Goal: Check status

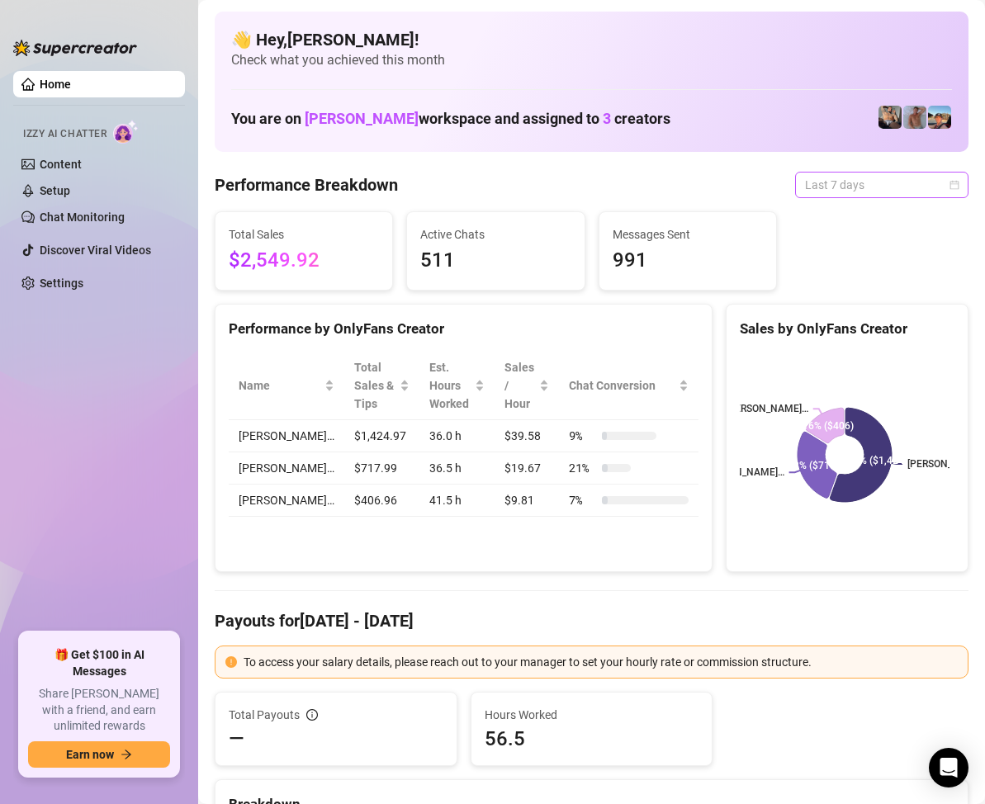
click at [924, 184] on span "Last 7 days" at bounding box center [881, 184] width 153 height 25
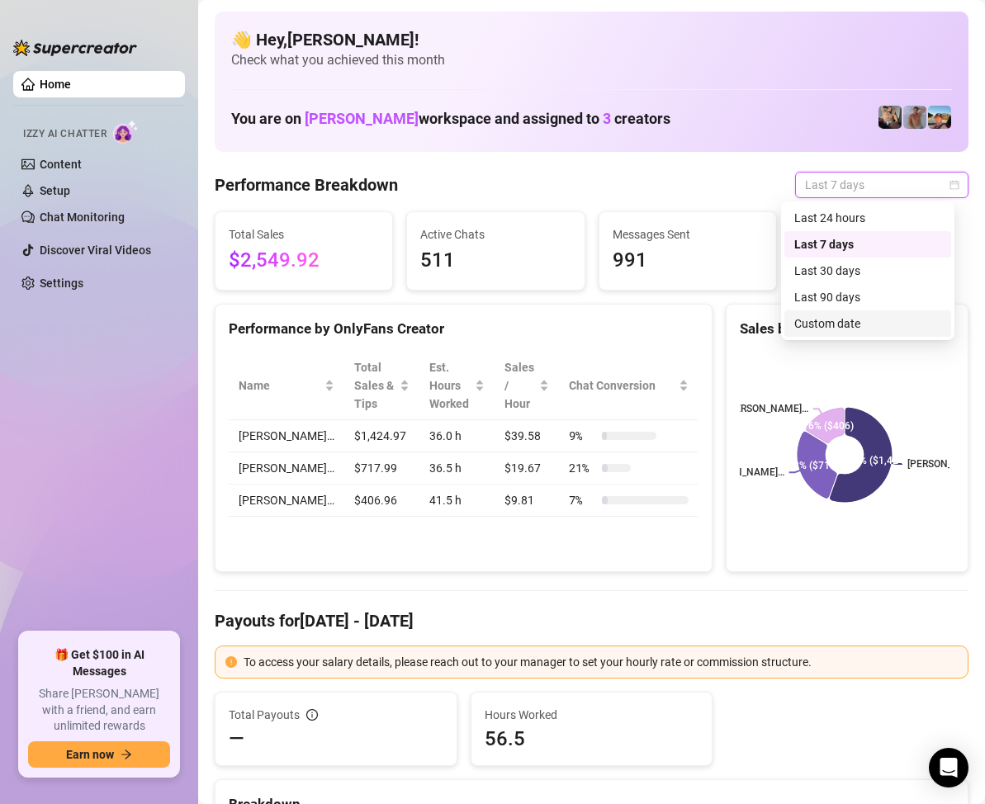
click at [832, 319] on div "Custom date" at bounding box center [867, 323] width 147 height 18
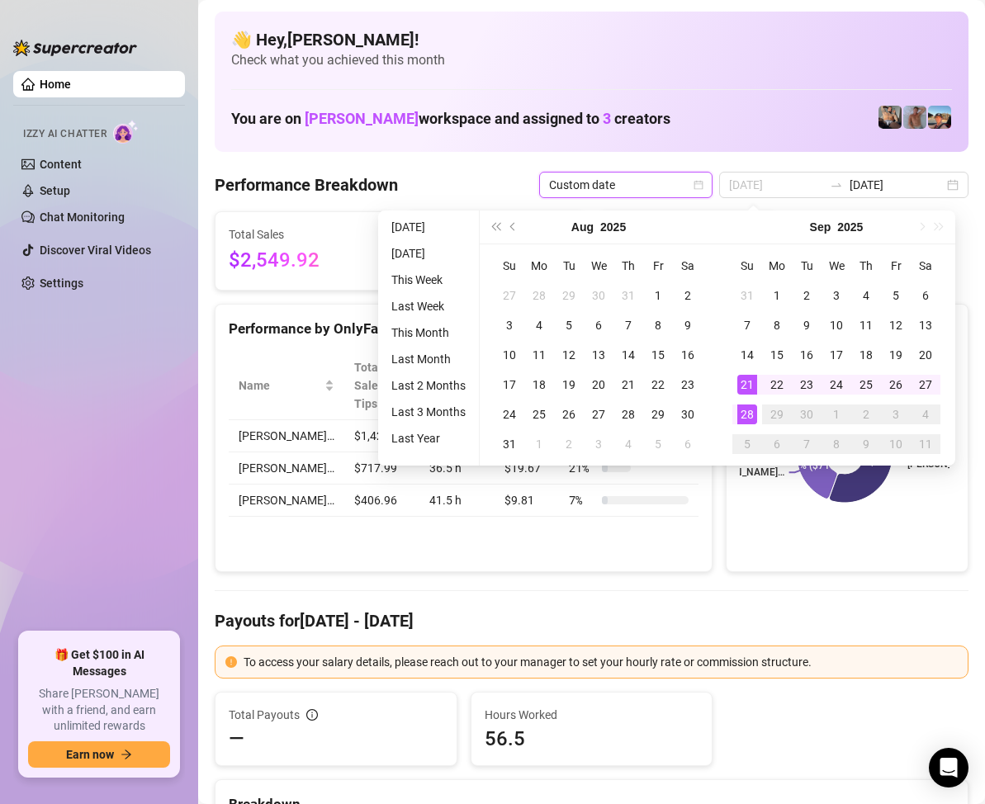
type input "[DATE]"
click at [746, 408] on div "28" at bounding box center [747, 414] width 20 height 20
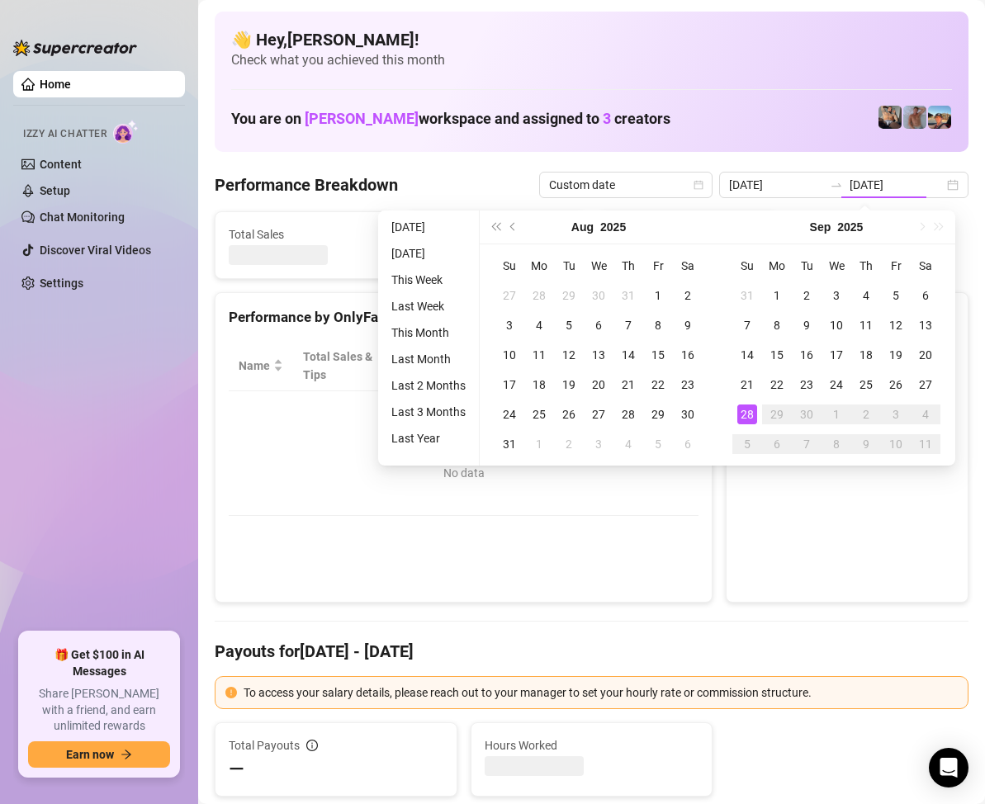
type input "[DATE]"
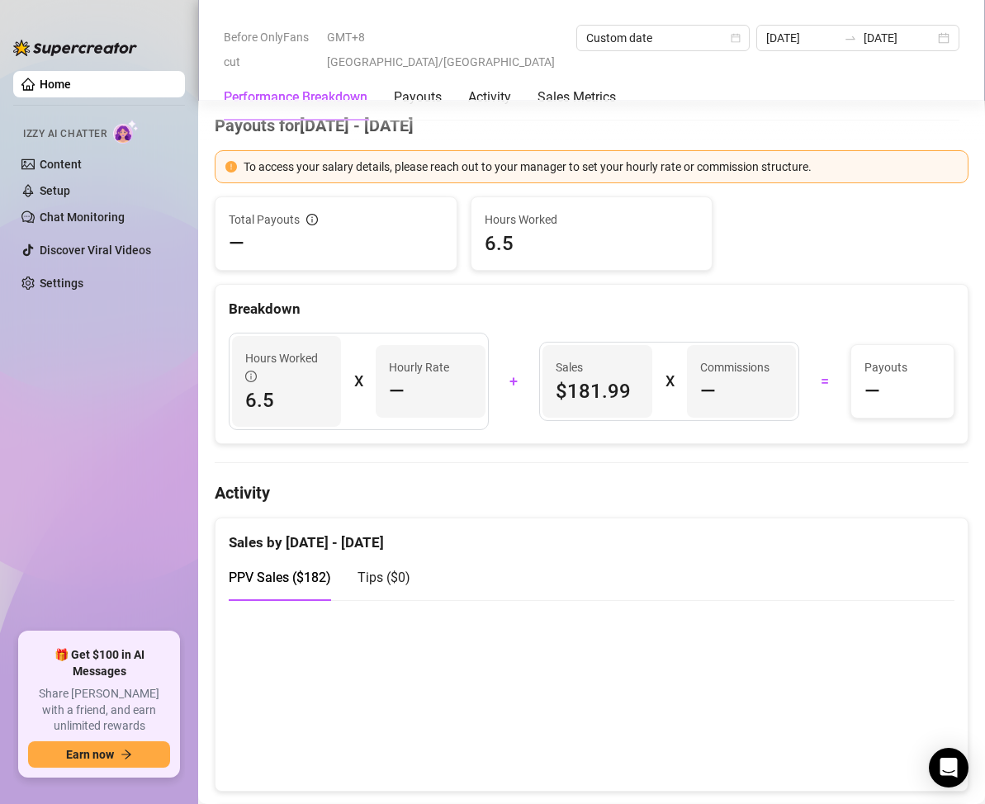
scroll to position [83, 0]
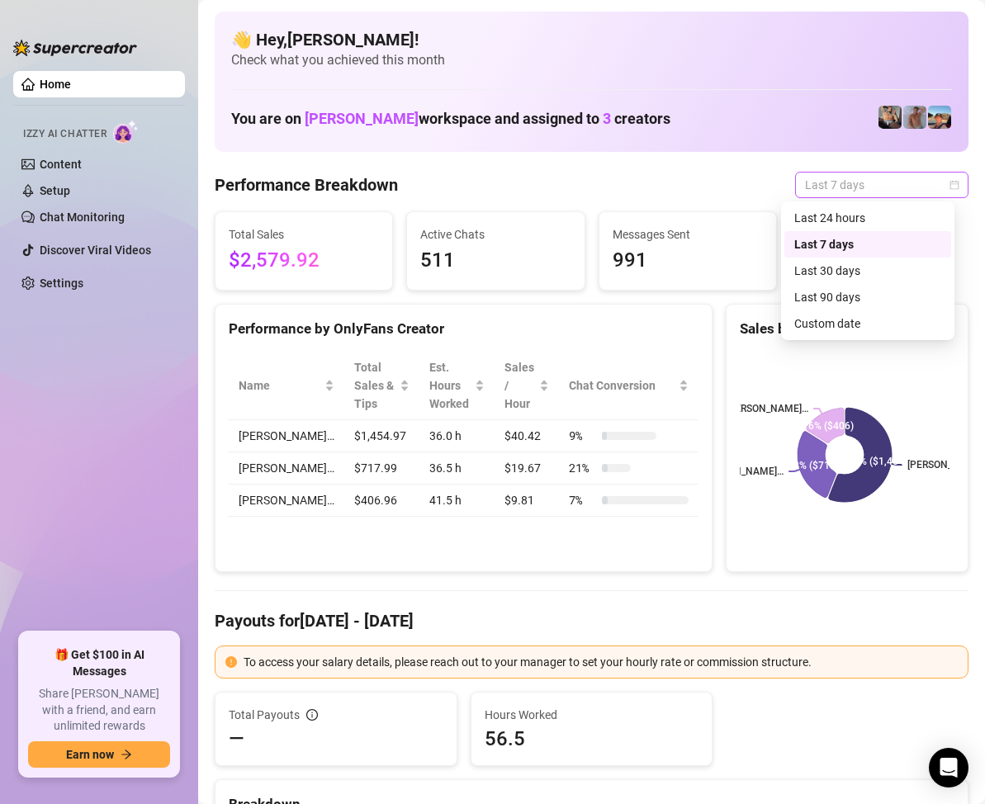
click at [925, 187] on span "Last 7 days" at bounding box center [881, 184] width 153 height 25
click at [840, 323] on div "Custom date" at bounding box center [867, 323] width 147 height 18
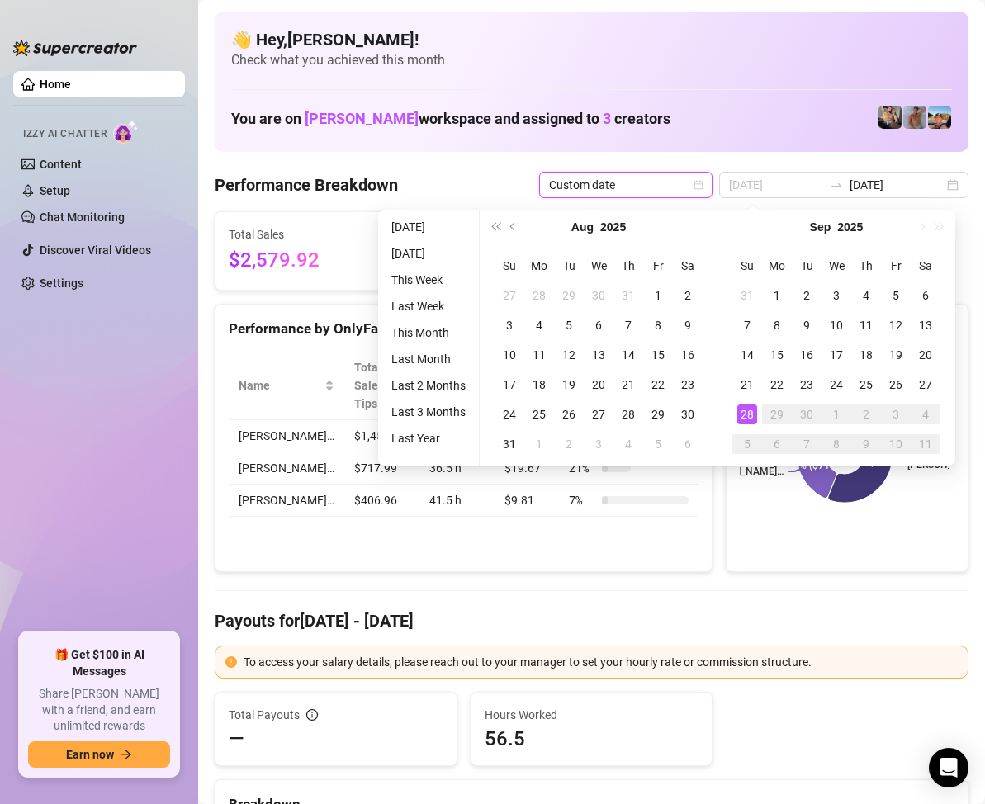
type input "[DATE]"
click at [745, 407] on div "28" at bounding box center [747, 414] width 20 height 20
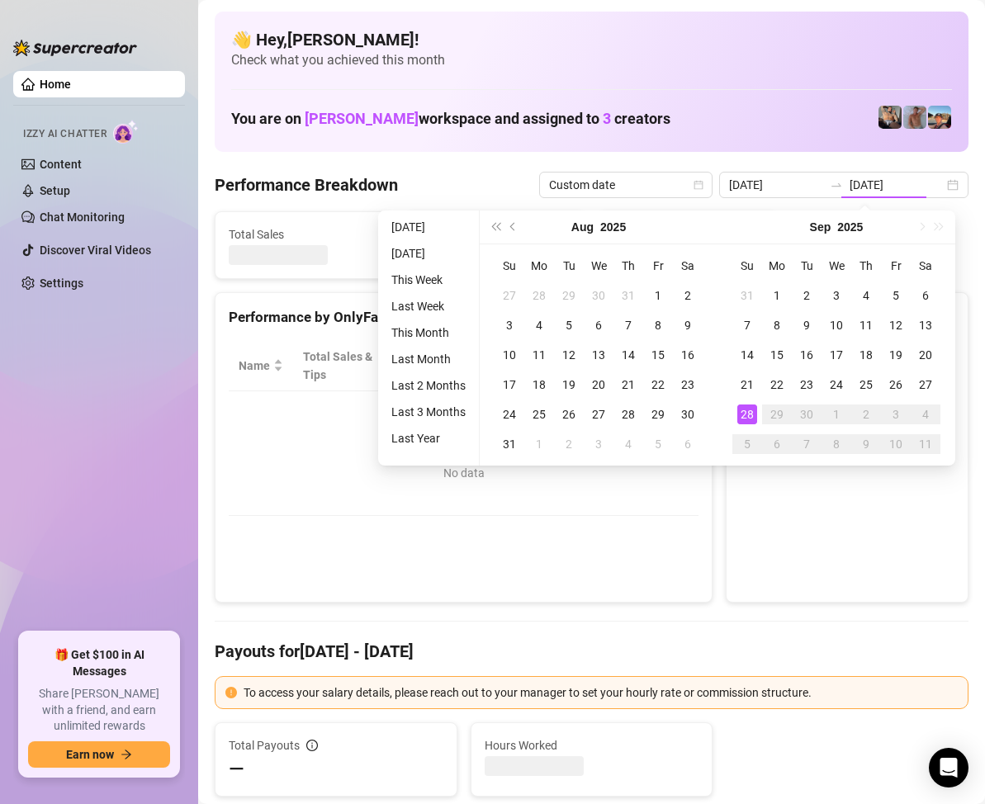
type input "[DATE]"
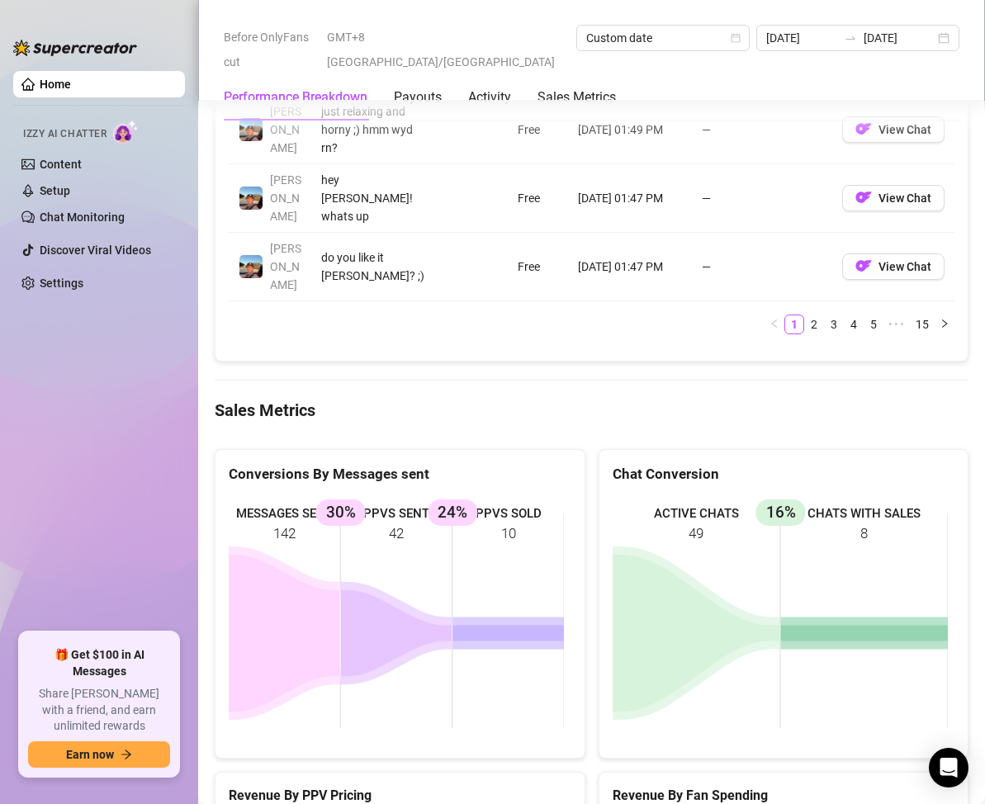
scroll to position [1733, 0]
